Goal: Transaction & Acquisition: Purchase product/service

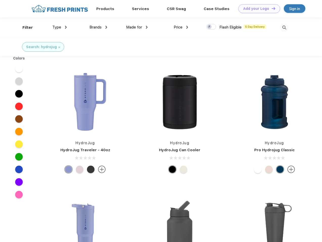
click at [257, 9] on link "Add your Logo Design Tool" at bounding box center [259, 8] width 42 height 9
click at [0, 0] on div "Design Tool" at bounding box center [0, 0] width 0 height 0
click at [271, 8] on link "Add your Logo Design Tool" at bounding box center [259, 8] width 42 height 9
click at [24, 28] on div "Filter" at bounding box center [27, 28] width 10 height 6
click at [60, 27] on span "Type" at bounding box center [56, 27] width 9 height 5
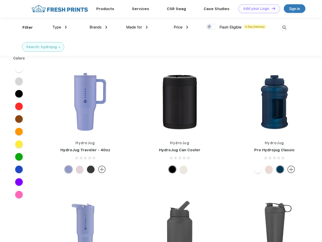
click at [98, 27] on span "Brands" at bounding box center [95, 27] width 12 height 5
click at [137, 27] on span "Made for" at bounding box center [134, 27] width 16 height 5
click at [181, 27] on span "Price" at bounding box center [177, 27] width 9 height 5
click at [211, 27] on div at bounding box center [211, 27] width 10 height 6
click at [209, 27] on input "checkbox" at bounding box center [207, 25] width 3 height 3
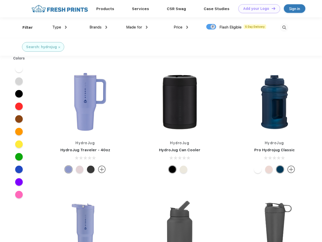
click at [284, 28] on img at bounding box center [284, 27] width 8 height 8
